Goal: Task Accomplishment & Management: Manage account settings

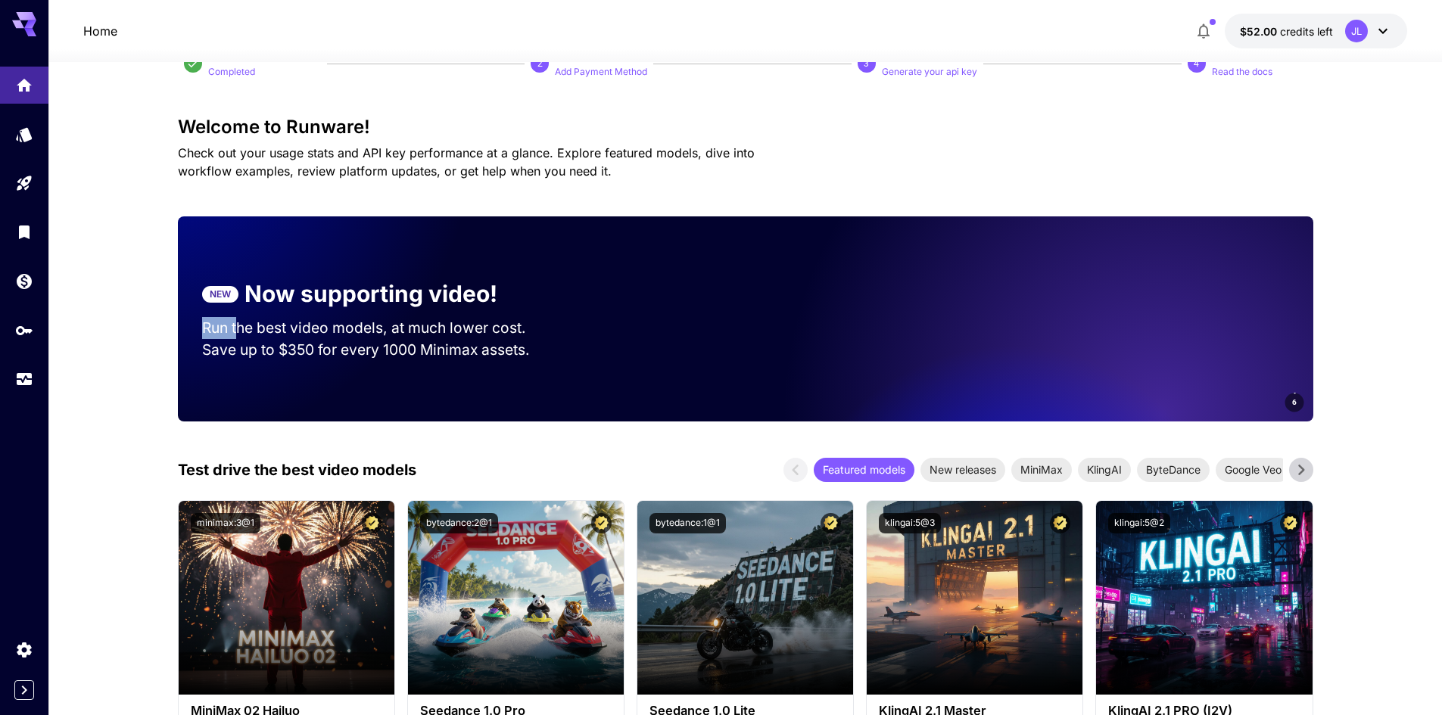
drag, startPoint x: 226, startPoint y: 335, endPoint x: 238, endPoint y: 335, distance: 12.1
click at [238, 335] on section "NEW Now supporting video! Run the best video models, at much lower cost. Save u…" at bounding box center [378, 319] width 401 height 132
click at [238, 335] on p "Run the best video models, at much lower cost." at bounding box center [378, 328] width 353 height 22
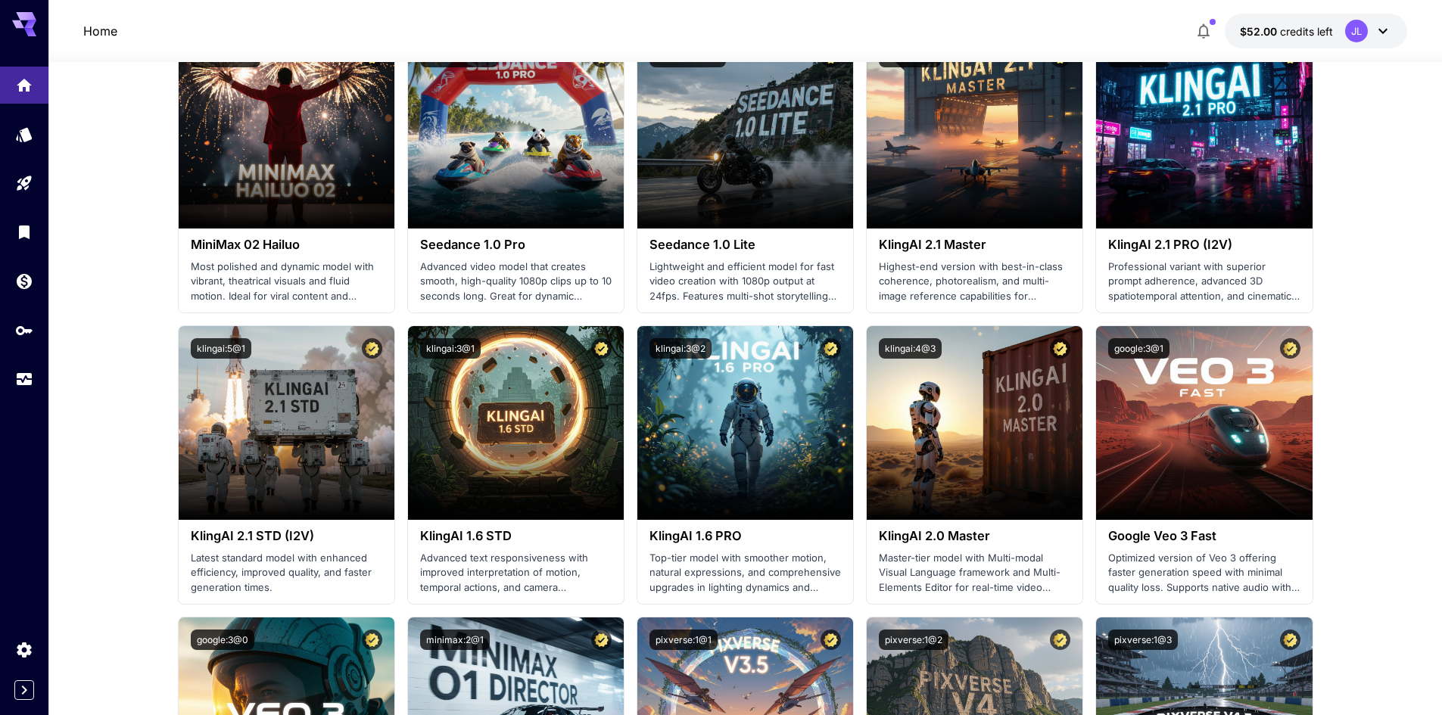
scroll to position [530, 0]
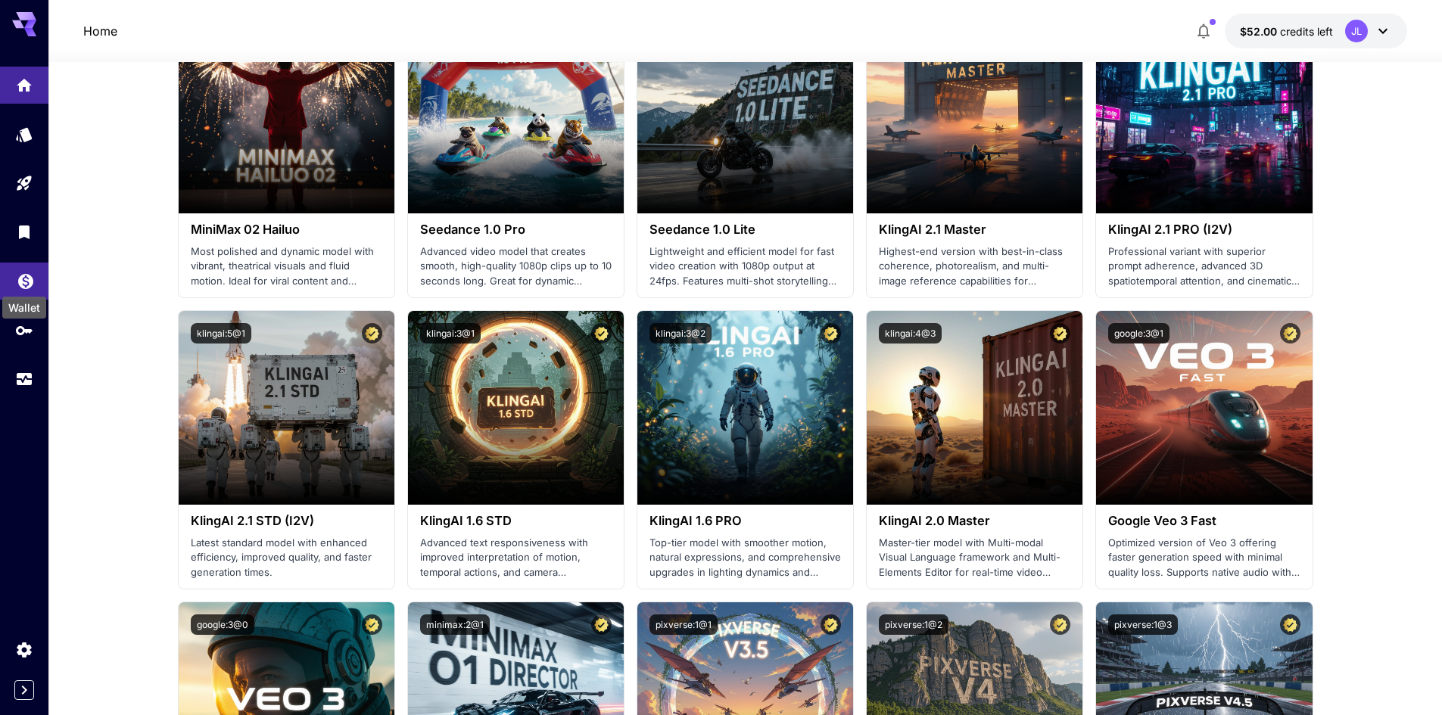
click at [24, 266] on link at bounding box center [24, 281] width 48 height 37
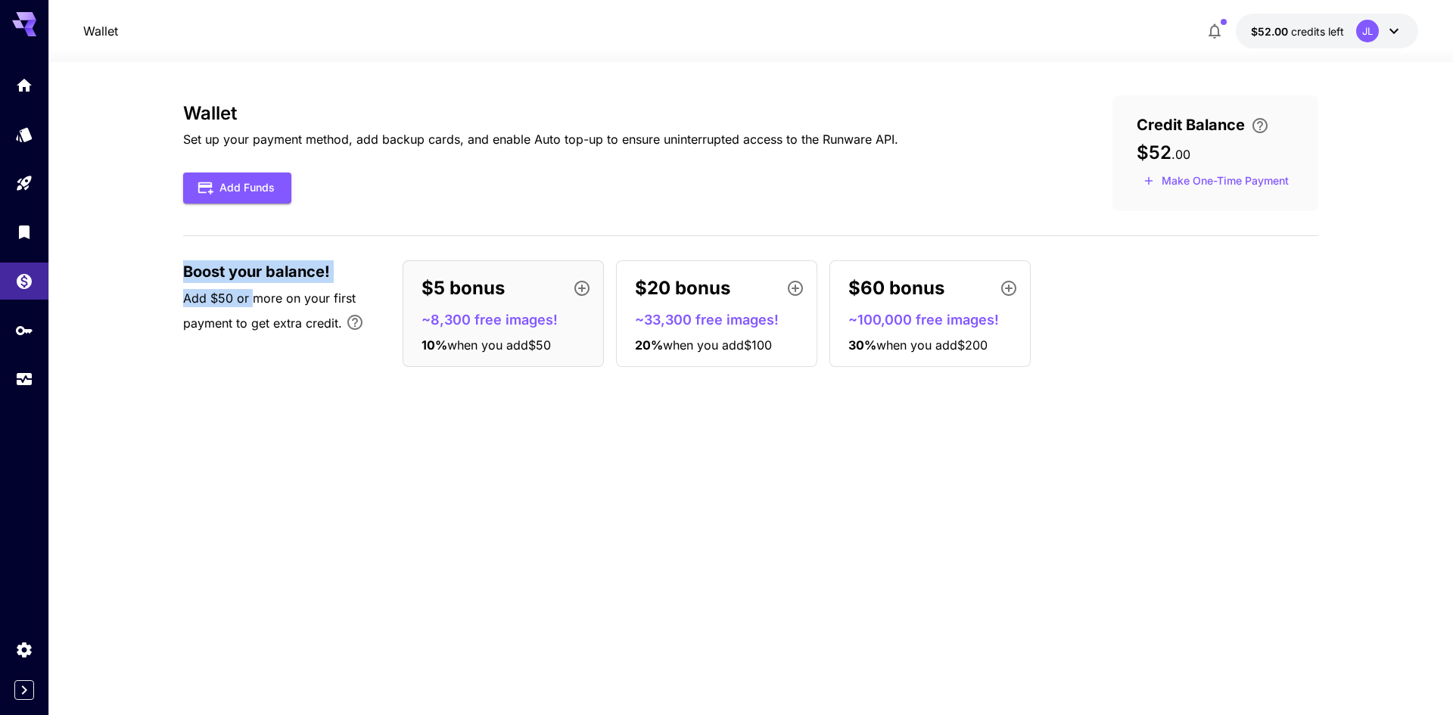
drag, startPoint x: 216, startPoint y: 276, endPoint x: 259, endPoint y: 285, distance: 44.1
click at [259, 285] on section "Wallet Set up your payment method, add backup cards, and enable Auto top-up to …" at bounding box center [750, 388] width 1405 height 653
click at [259, 285] on div "Boost your balance! Add $50 or more on your first payment to get extra credit." at bounding box center [285, 300] width 204 height 81
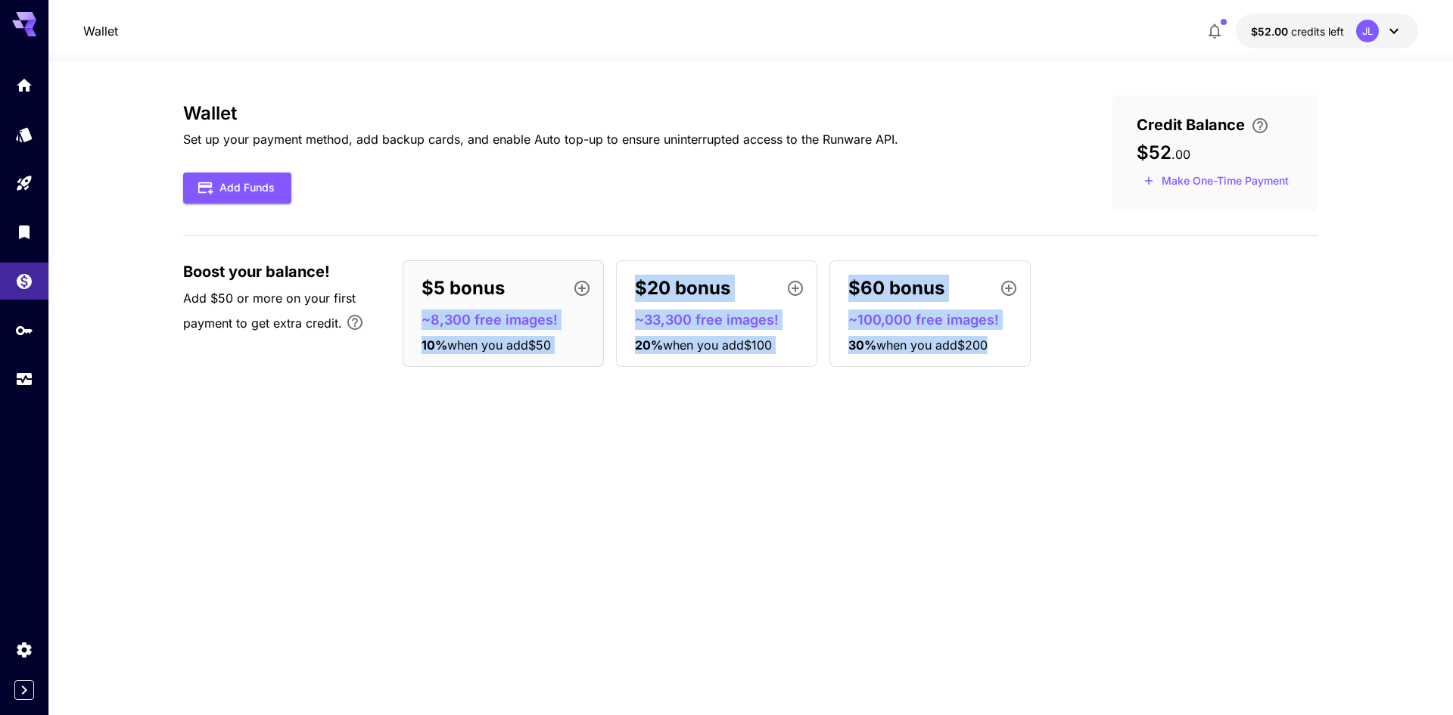
drag, startPoint x: 1185, startPoint y: 357, endPoint x: 559, endPoint y: 218, distance: 642.0
click at [559, 222] on div "Wallet Set up your payment method, add backup cards, and enable Auto top-up to …" at bounding box center [750, 237] width 1135 height 284
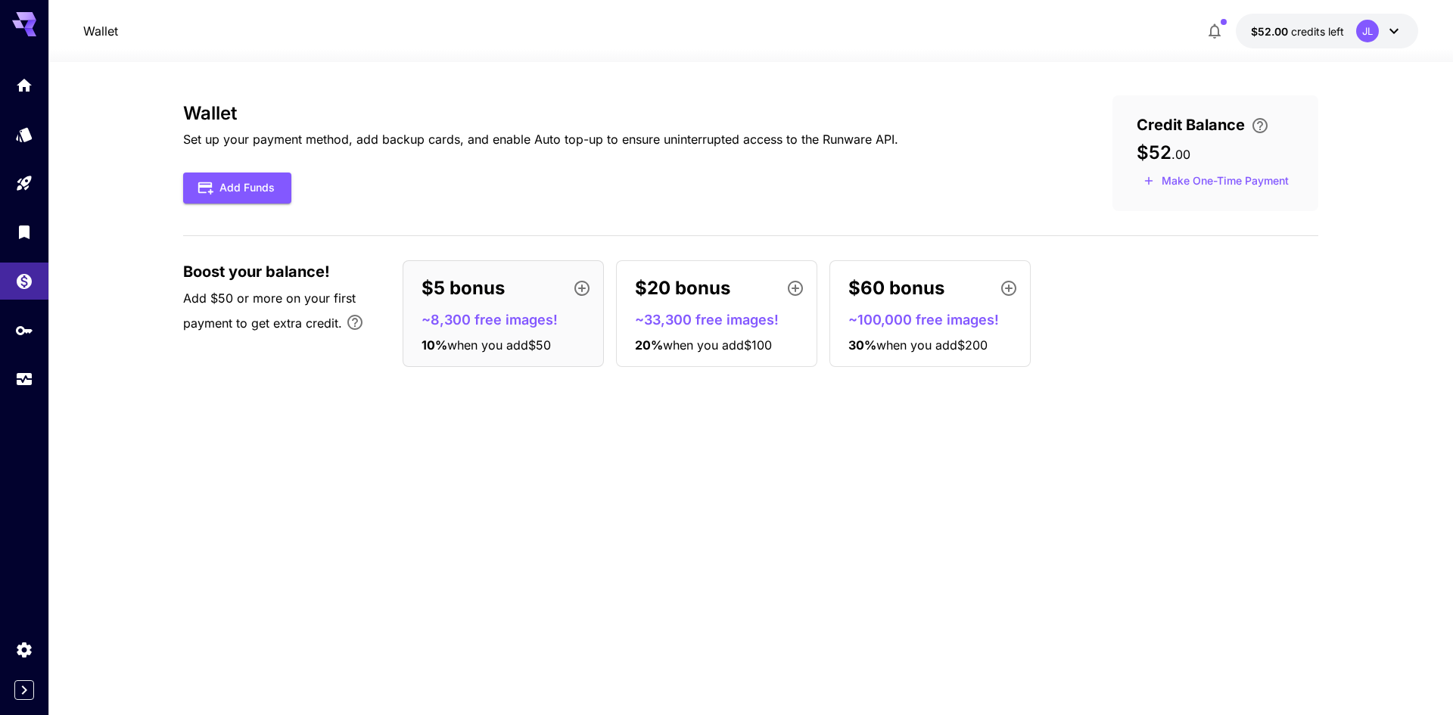
click at [558, 210] on div "Wallet Set up your payment method, add backup cards, and enable Auto top-up to …" at bounding box center [750, 153] width 1135 height 116
drag, startPoint x: 1179, startPoint y: 151, endPoint x: 1131, endPoint y: 139, distance: 50.1
click at [1131, 139] on div "Credit Balance $52 . 00 Make One-Time Payment" at bounding box center [1216, 153] width 206 height 116
click at [1228, 23] on button "button" at bounding box center [1215, 31] width 30 height 30
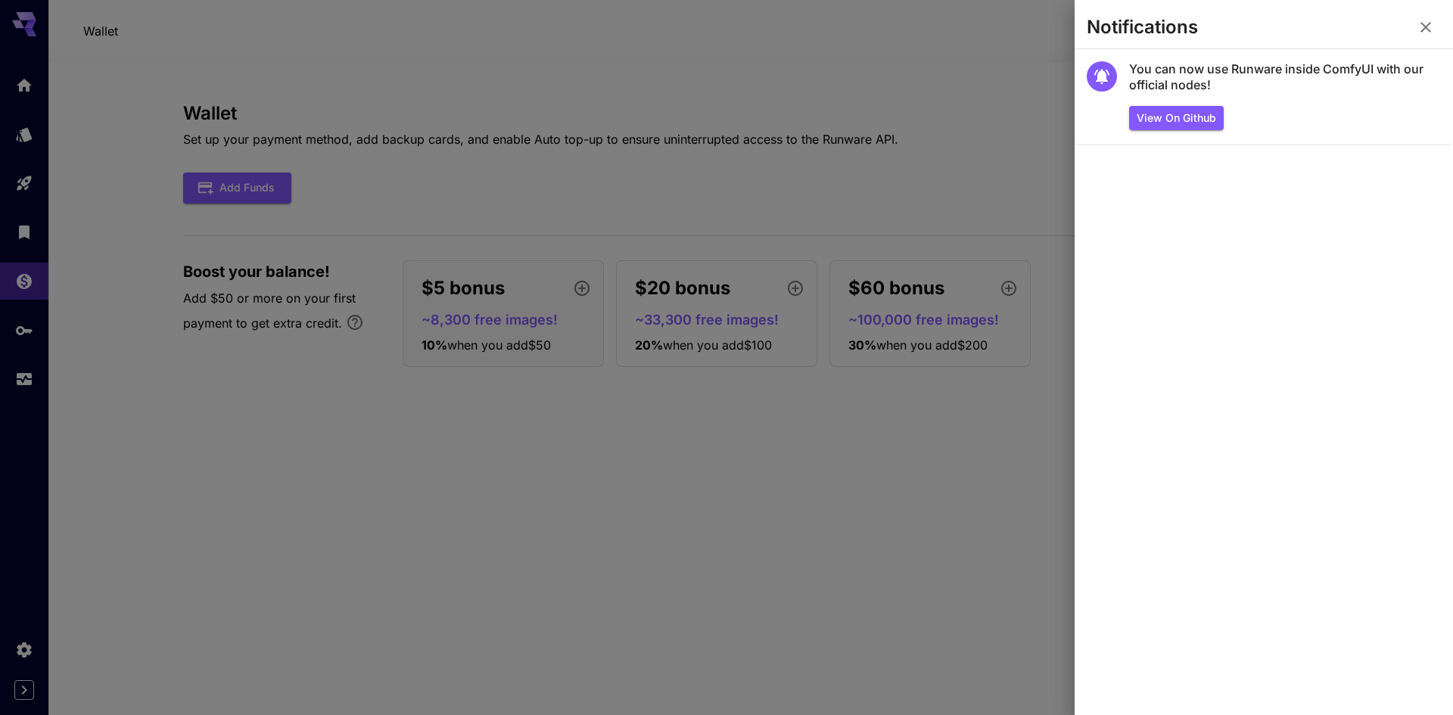
click at [653, 121] on div at bounding box center [726, 357] width 1453 height 715
